Goal: Task Accomplishment & Management: Manage account settings

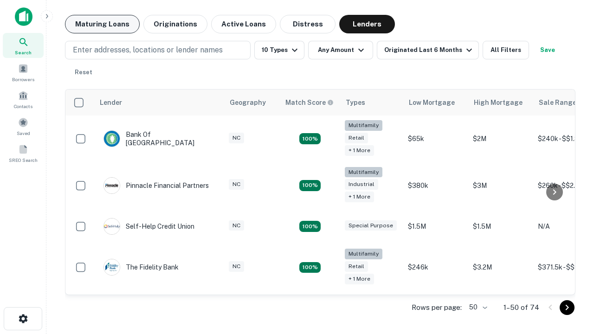
click at [102, 24] on button "Maturing Loans" at bounding box center [102, 24] width 75 height 19
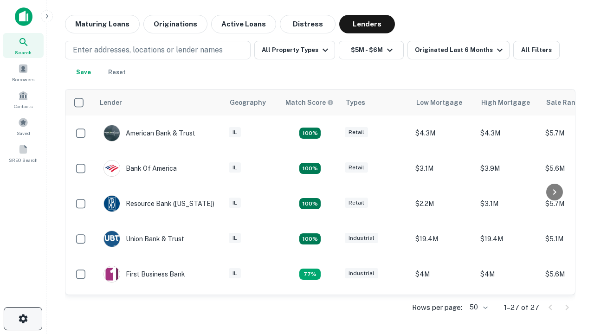
click at [23, 319] on icon "button" at bounding box center [23, 318] width 11 height 11
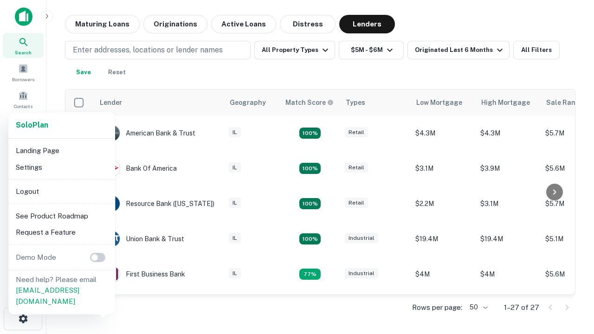
click at [61, 191] on li "Logout" at bounding box center [61, 191] width 99 height 17
